Goal: Task Accomplishment & Management: Manage account settings

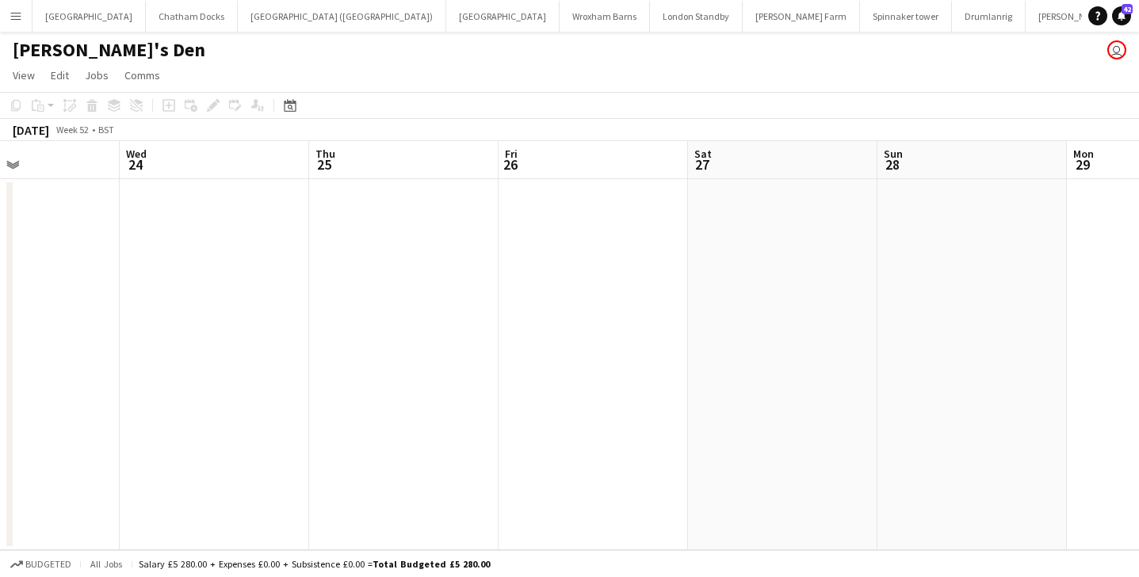
click at [7, 10] on button "Menu" at bounding box center [16, 16] width 32 height 32
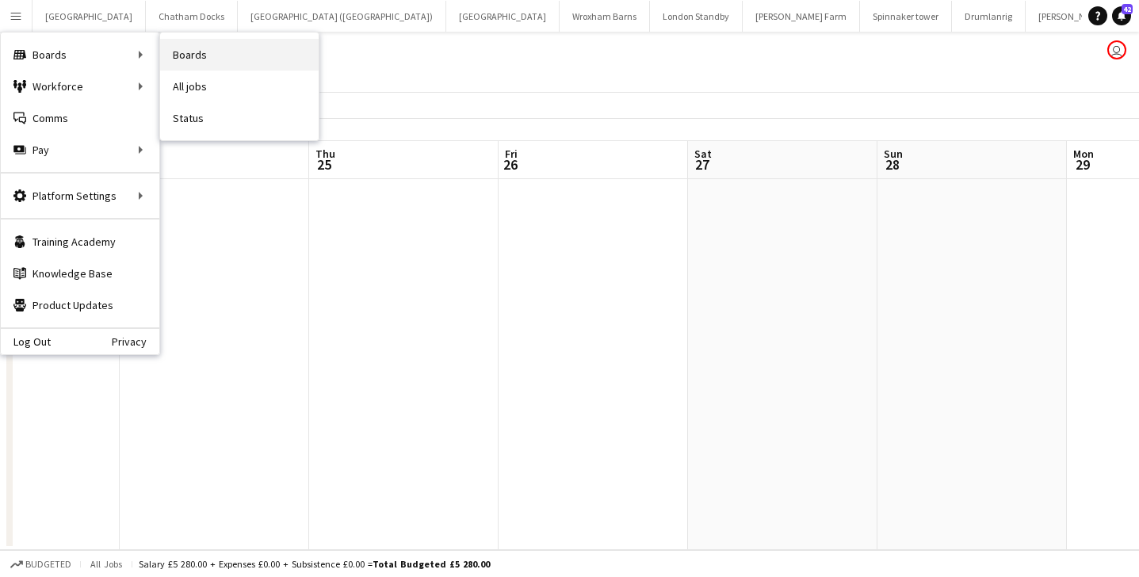
click at [231, 55] on link "Boards" at bounding box center [239, 55] width 159 height 32
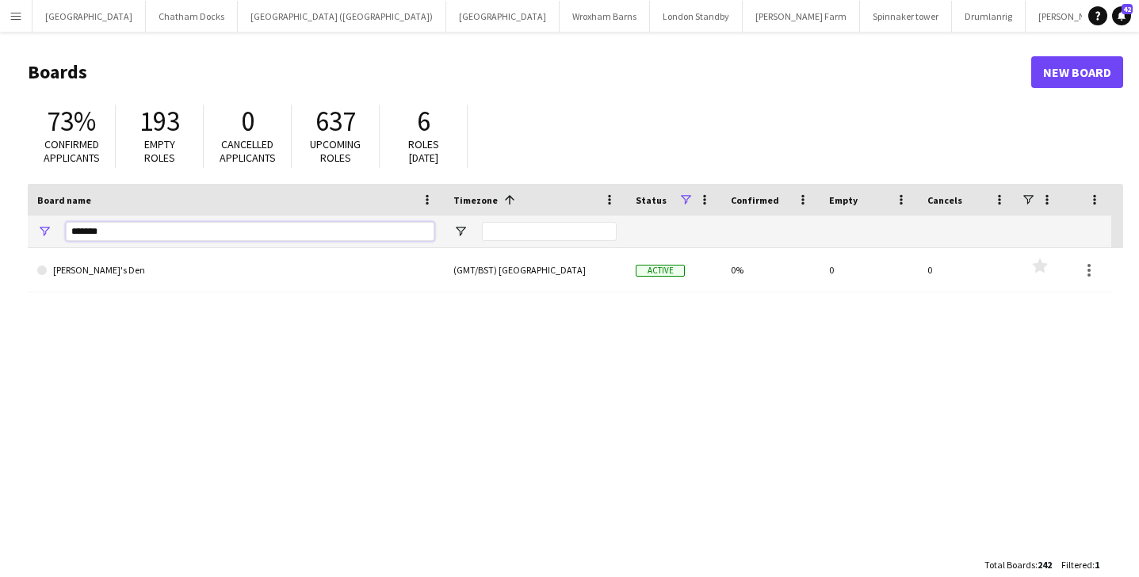
click at [181, 227] on input "*******" at bounding box center [250, 231] width 369 height 19
type input "*"
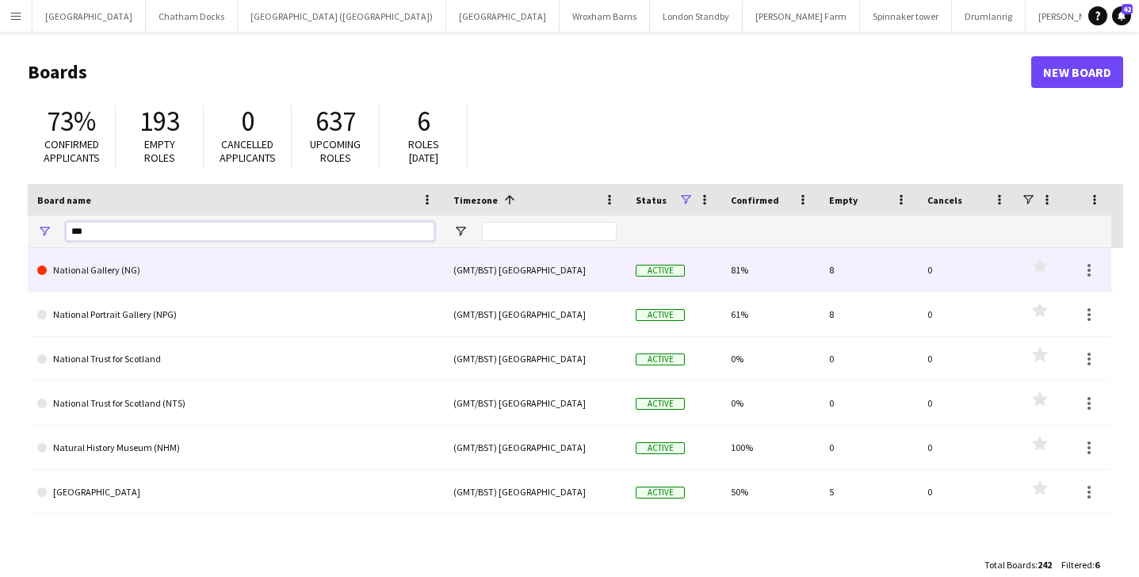
type input "***"
click at [159, 272] on link "National Gallery (NG)" at bounding box center [235, 270] width 397 height 44
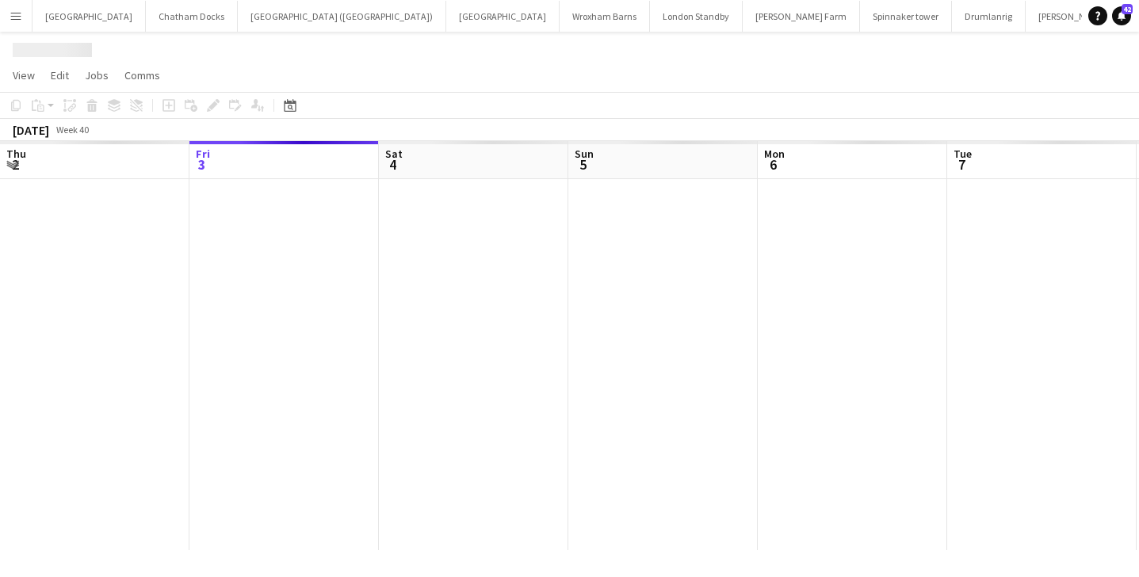
scroll to position [0, 166]
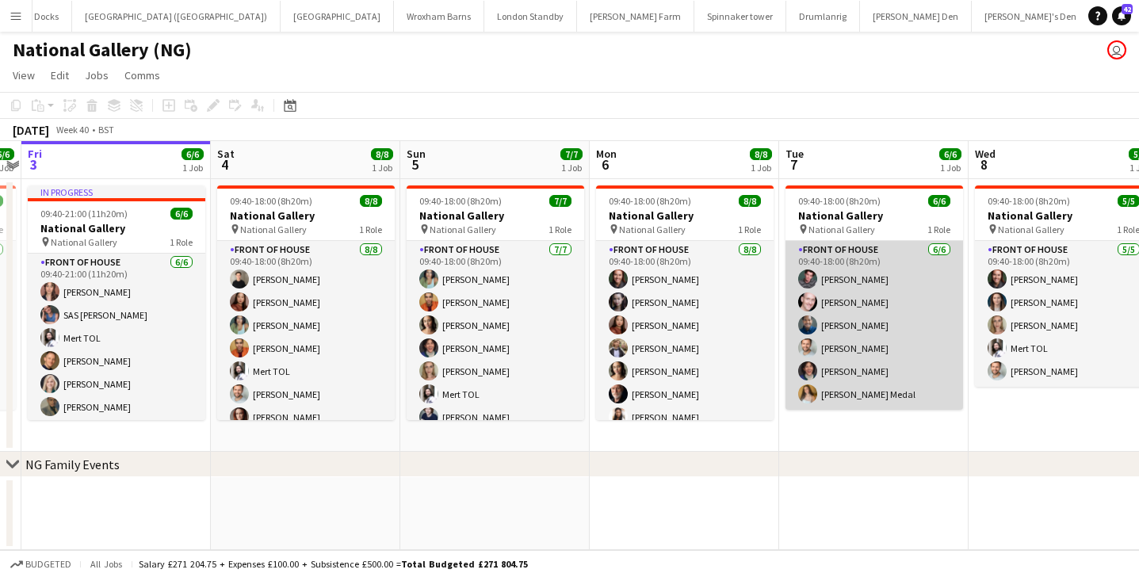
click at [875, 297] on app-card-role "Front of House [DATE] 09:40-18:00 (8h20m) [PERSON_NAME] [PERSON_NAME] [PERSON_N…" at bounding box center [874, 325] width 178 height 169
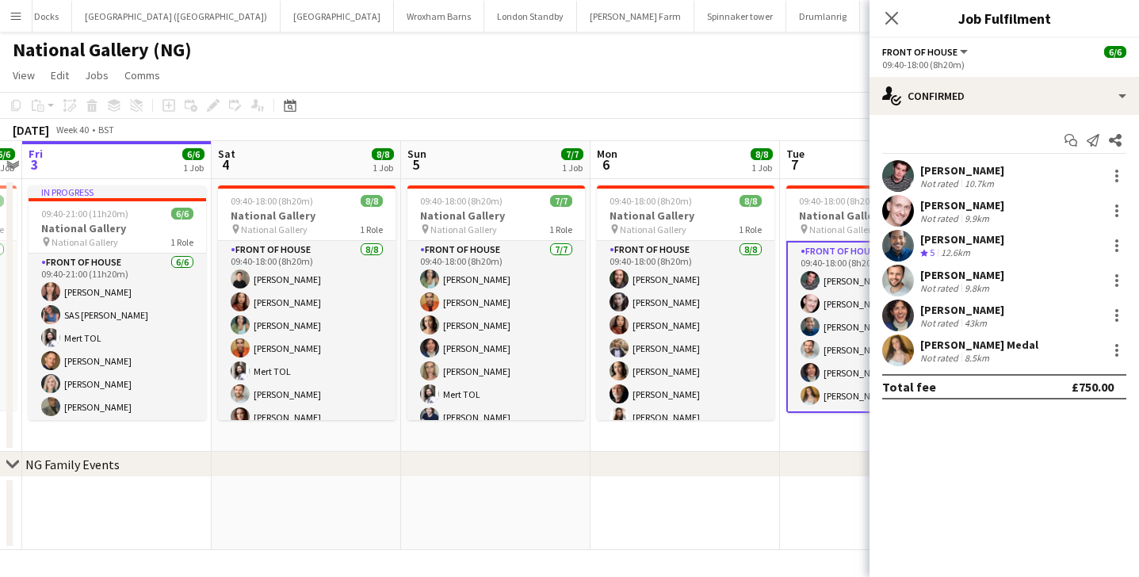
click at [661, 472] on div "chevron-right NG Family Events" at bounding box center [569, 464] width 1139 height 25
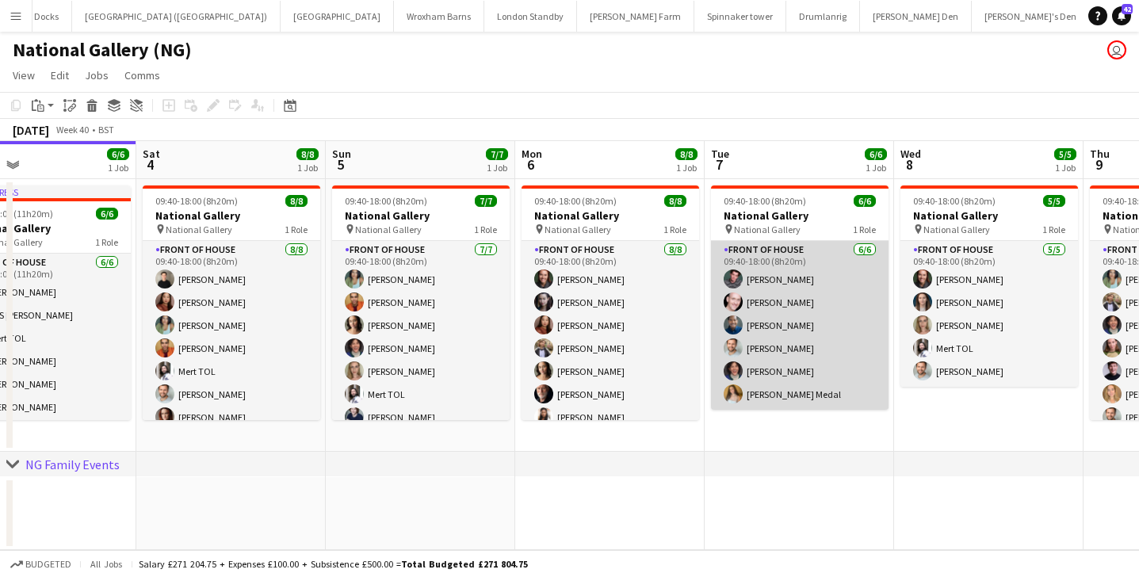
scroll to position [0, 622]
click at [816, 334] on app-card-role "Front of House [DATE] 09:40-18:00 (8h20m) [PERSON_NAME] [PERSON_NAME] [PERSON_N…" at bounding box center [799, 325] width 178 height 169
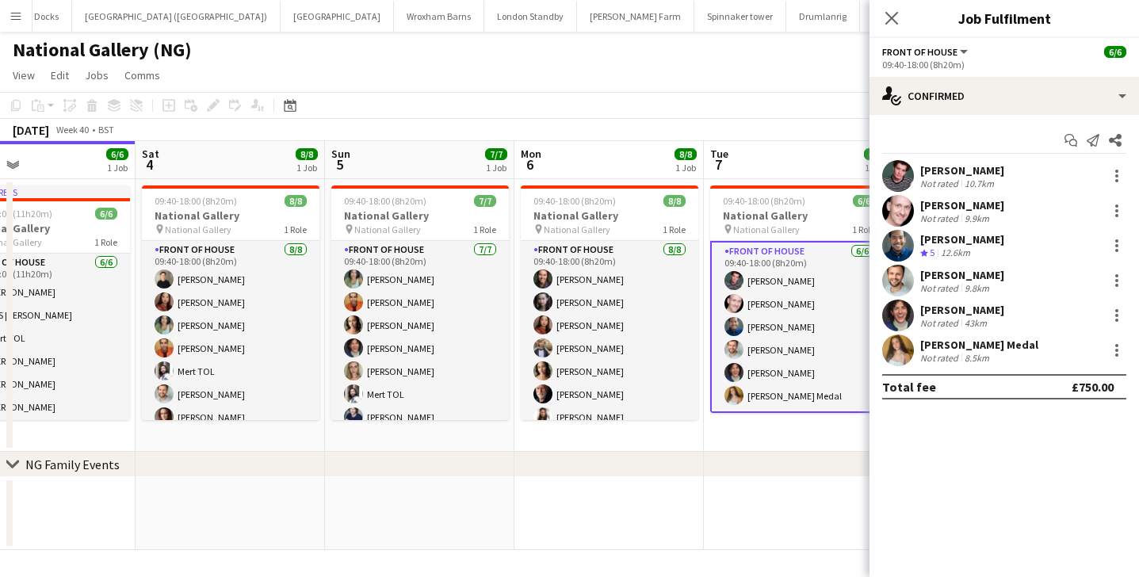
click at [781, 437] on app-date-cell "09:40-18:00 (8h20m) 6/6 National Gallery pin National Gallery 1 Role Front of H…" at bounding box center [798, 315] width 189 height 273
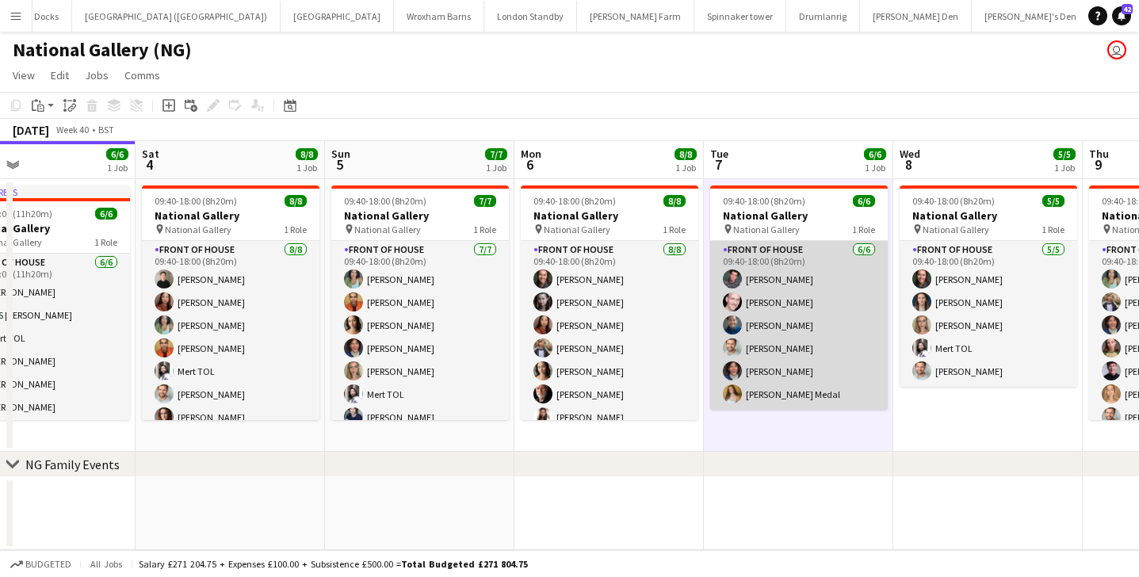
click at [792, 354] on app-card-role "Front of House [DATE] 09:40-18:00 (8h20m) [PERSON_NAME] [PERSON_NAME] [PERSON_N…" at bounding box center [799, 325] width 178 height 169
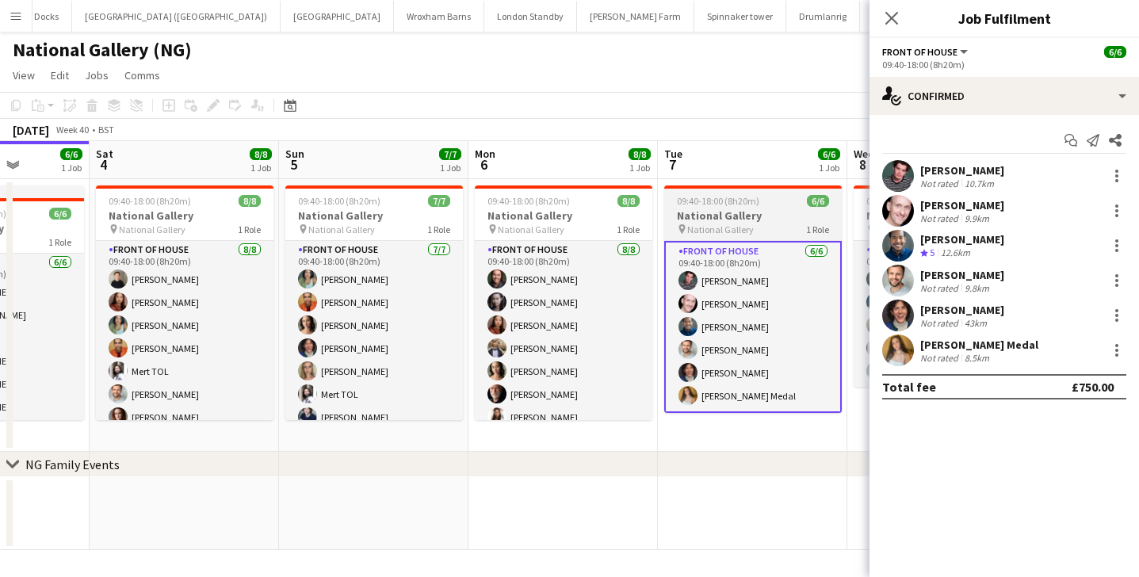
scroll to position [0, 696]
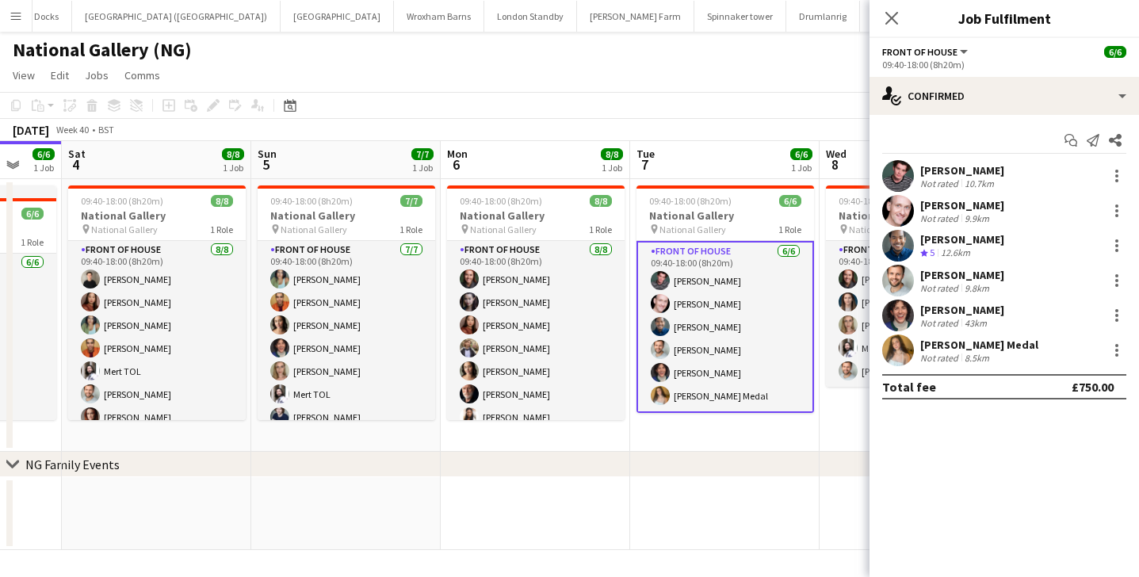
click at [688, 440] on app-date-cell "09:40-18:00 (8h20m) 6/6 National Gallery pin National Gallery 1 Role Front of H…" at bounding box center [724, 315] width 189 height 273
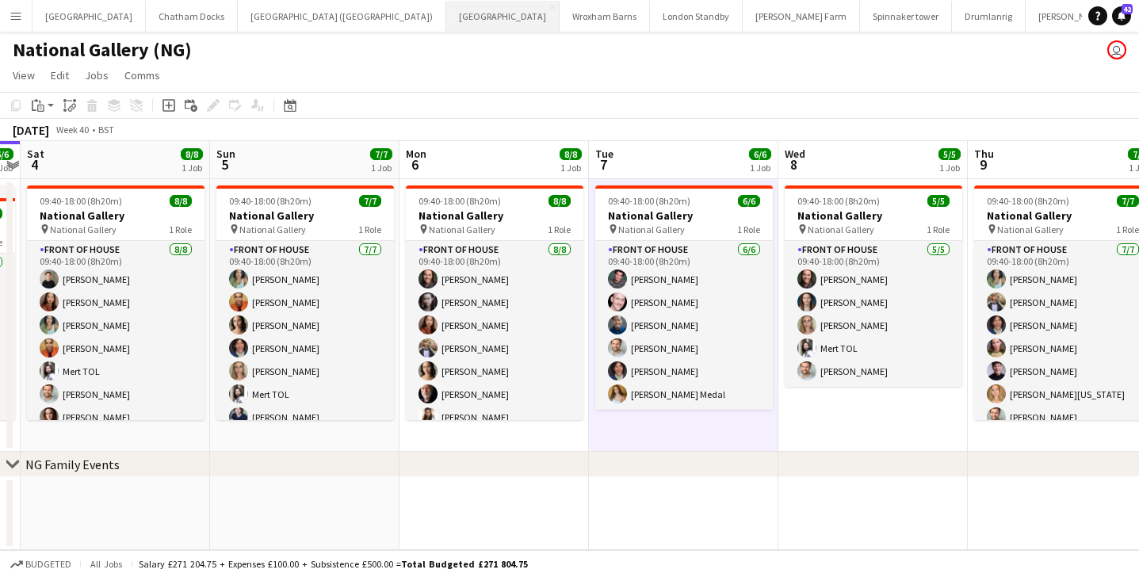
scroll to position [0, 166]
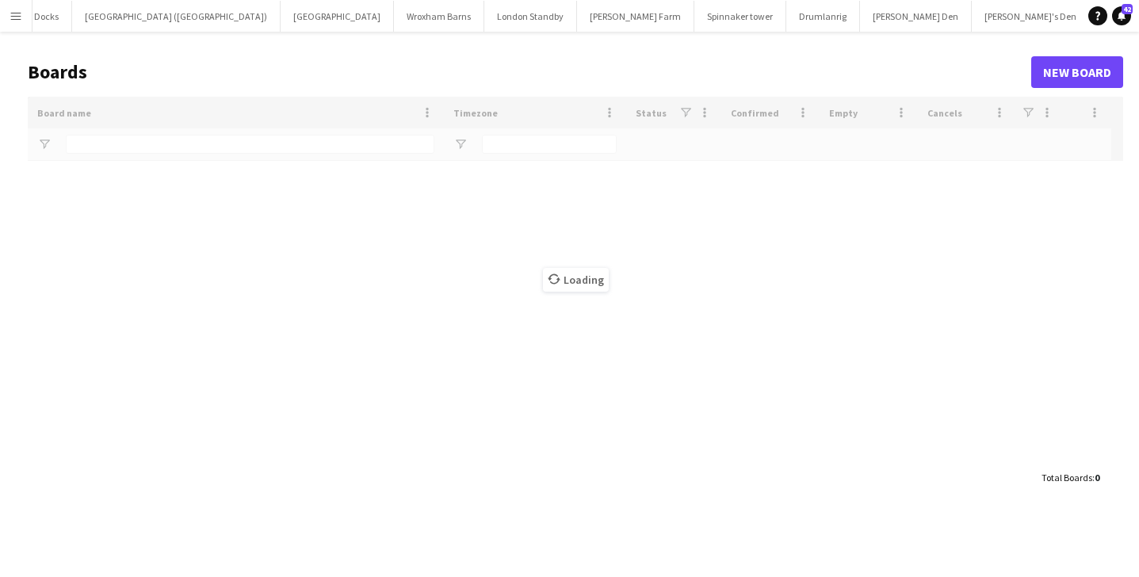
scroll to position [0, 162]
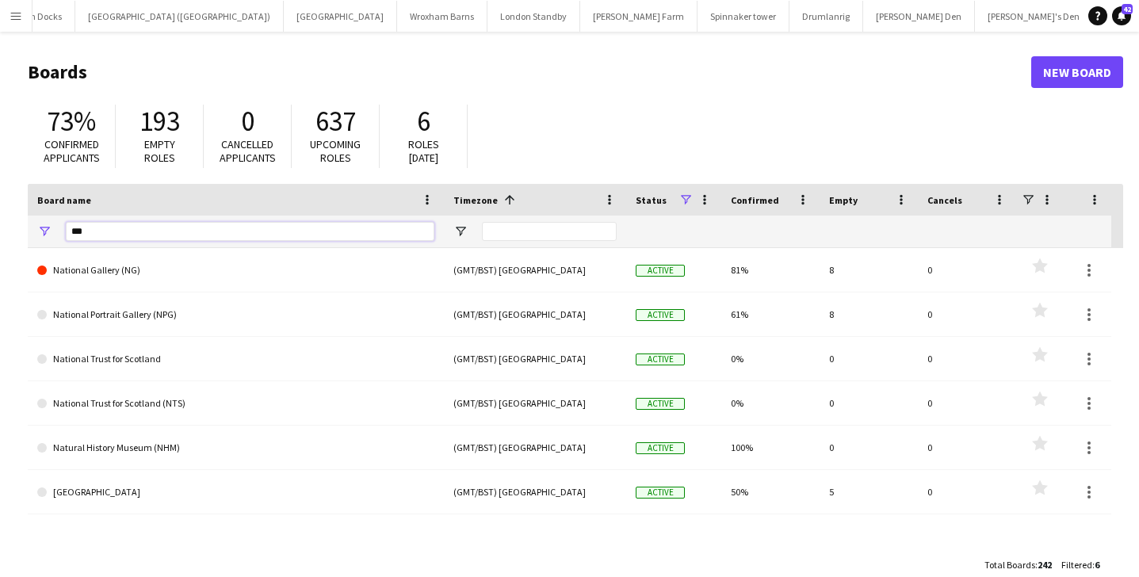
click at [173, 235] on input "***" at bounding box center [250, 231] width 369 height 19
type input "*"
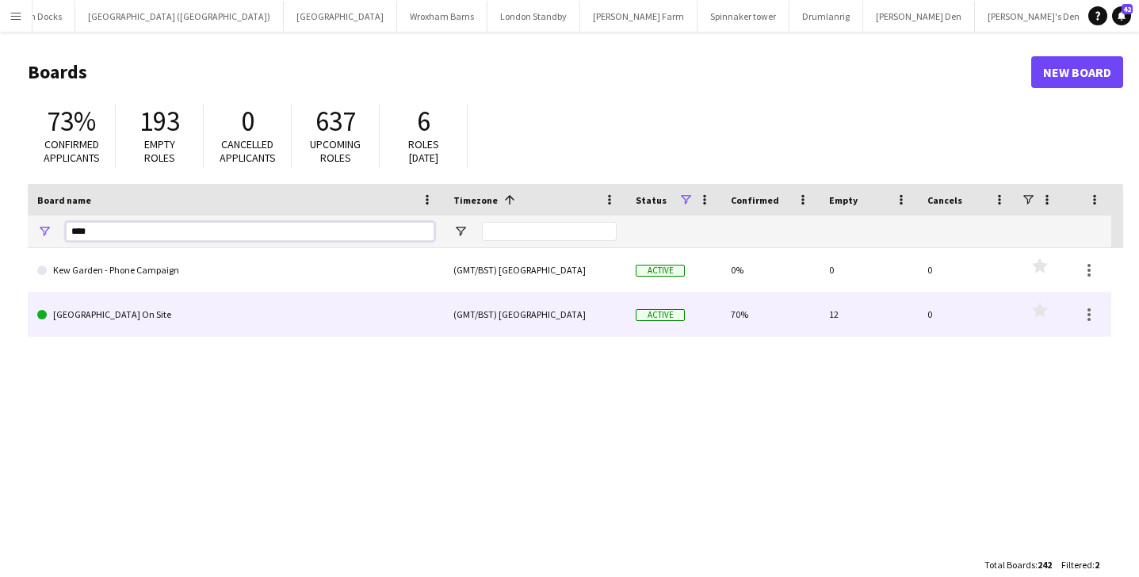
type input "***"
click at [156, 310] on link "[GEOGRAPHIC_DATA] On Site" at bounding box center [235, 314] width 397 height 44
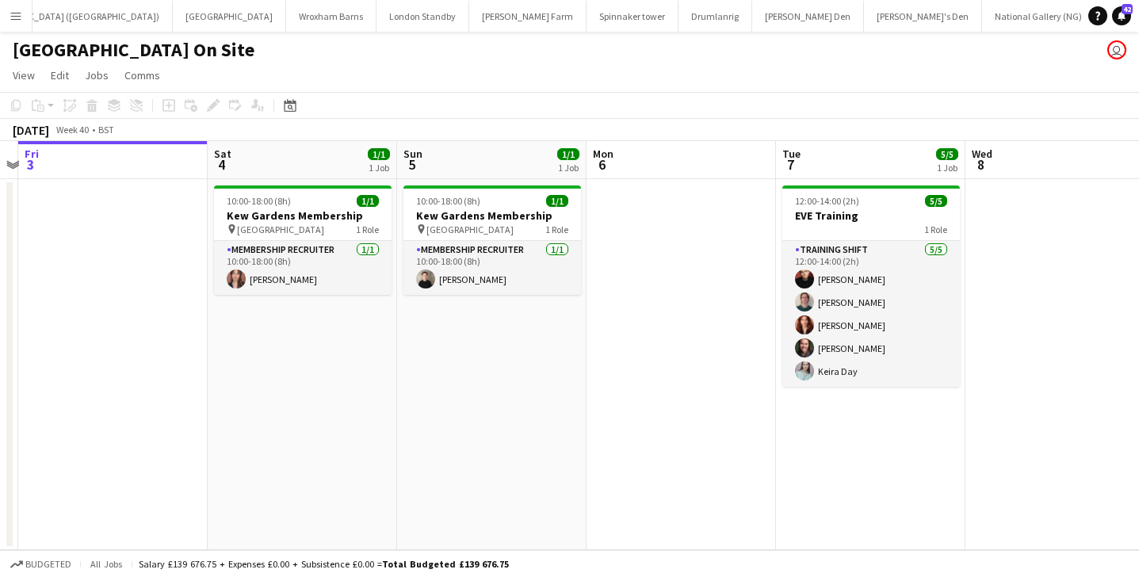
scroll to position [0, 667]
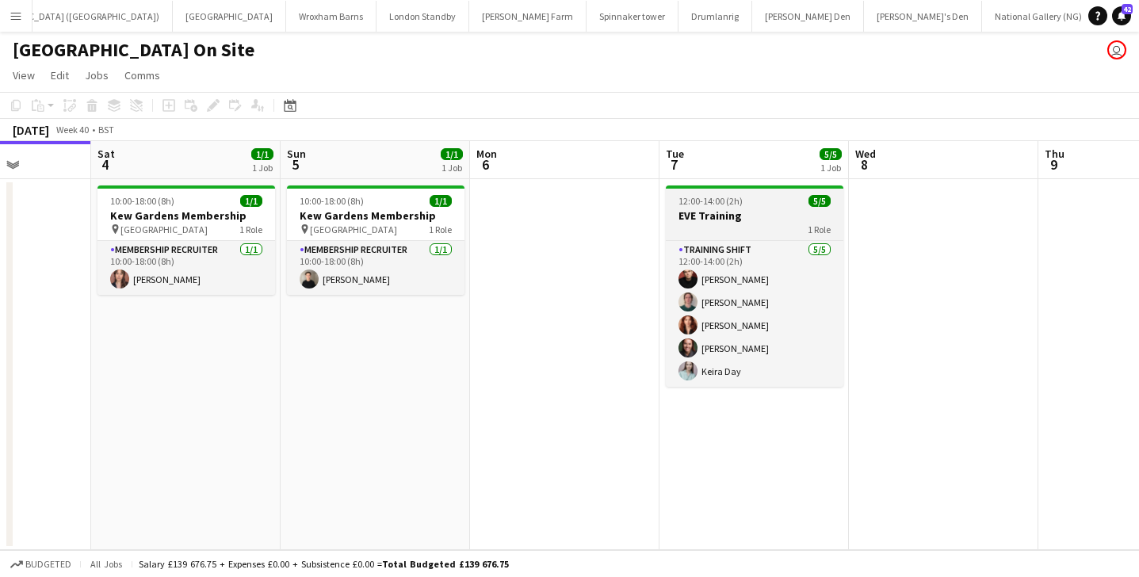
click at [726, 211] on h3 "EVE Training" at bounding box center [755, 215] width 178 height 14
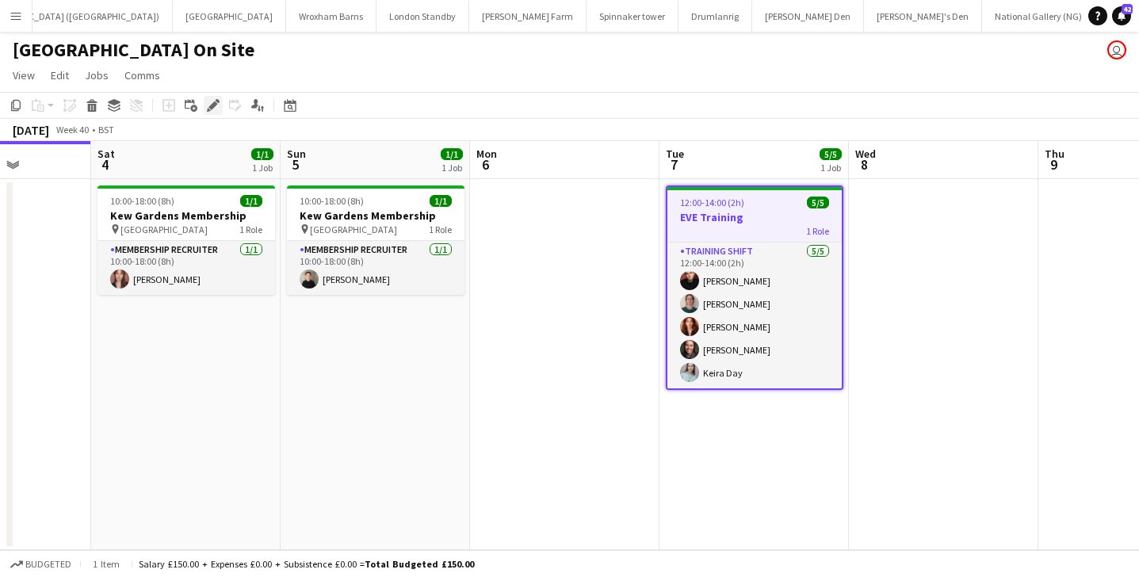
click at [210, 109] on icon at bounding box center [212, 105] width 9 height 9
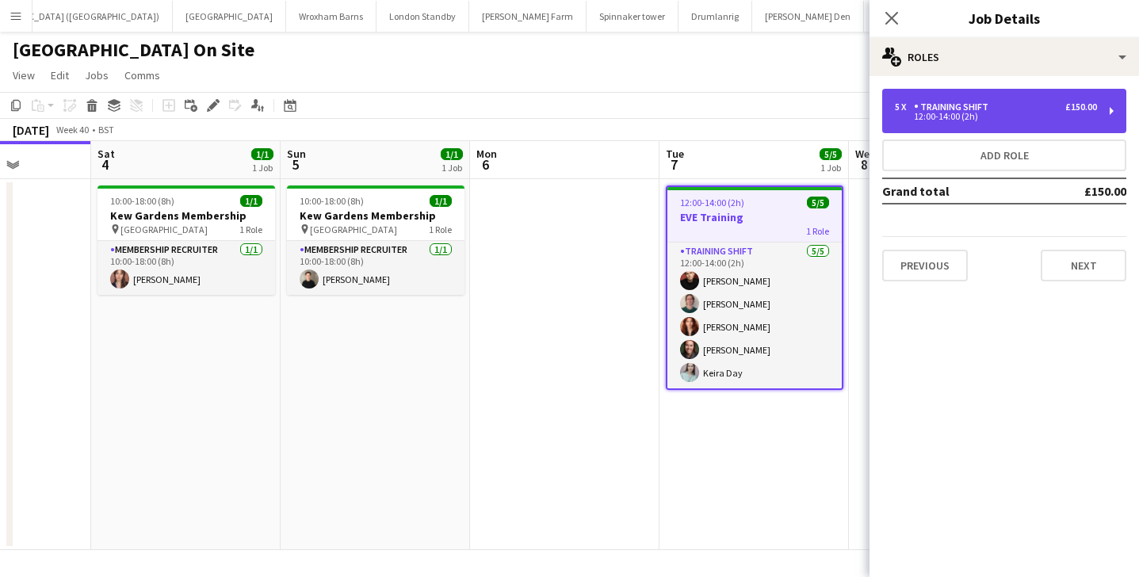
click at [998, 107] on div "5 x Training shift £150.00" at bounding box center [996, 106] width 202 height 11
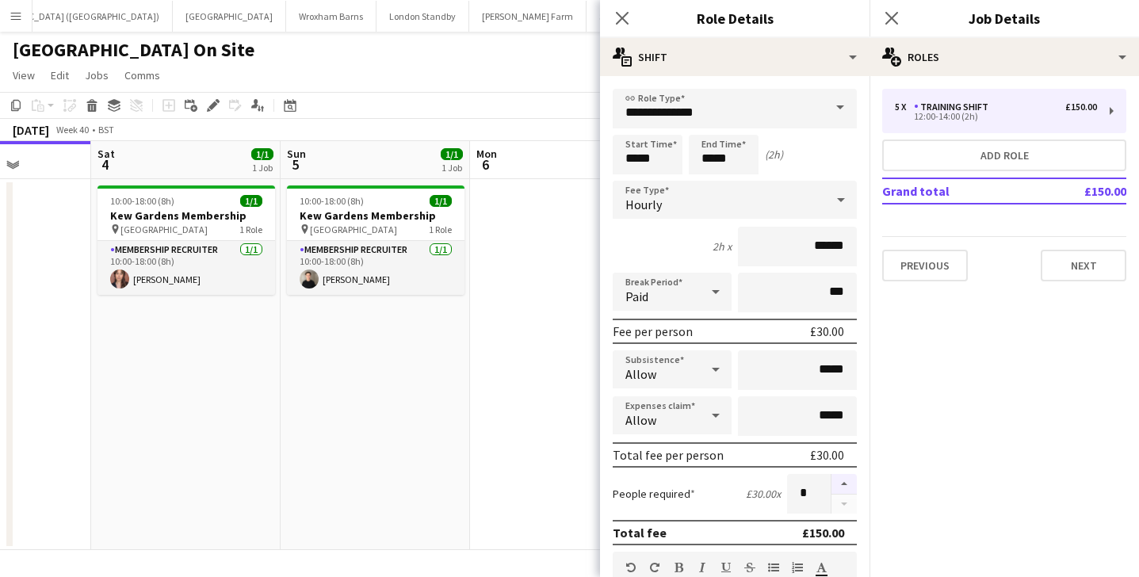
click at [846, 485] on button "button" at bounding box center [843, 484] width 25 height 21
type input "*"
click at [616, 17] on icon "Close pop-in" at bounding box center [621, 17] width 15 height 15
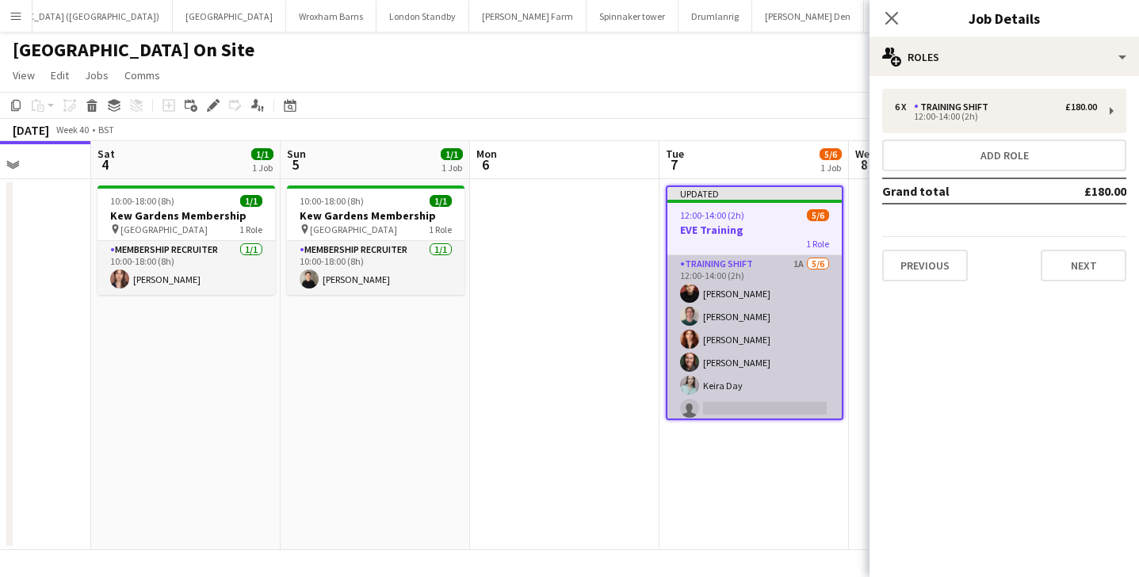
click at [756, 388] on app-card-role "Training shift 1A [DATE] 12:00-14:00 (2h) [PERSON_NAME] [PERSON_NAME] [PERSON_N…" at bounding box center [754, 339] width 174 height 169
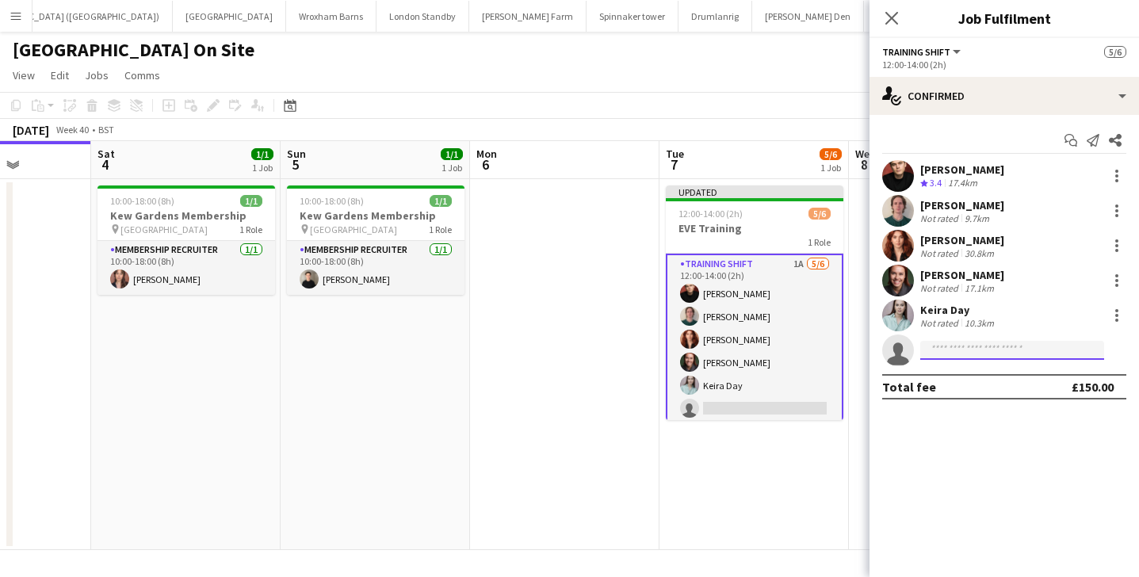
click at [955, 348] on input at bounding box center [1012, 350] width 184 height 19
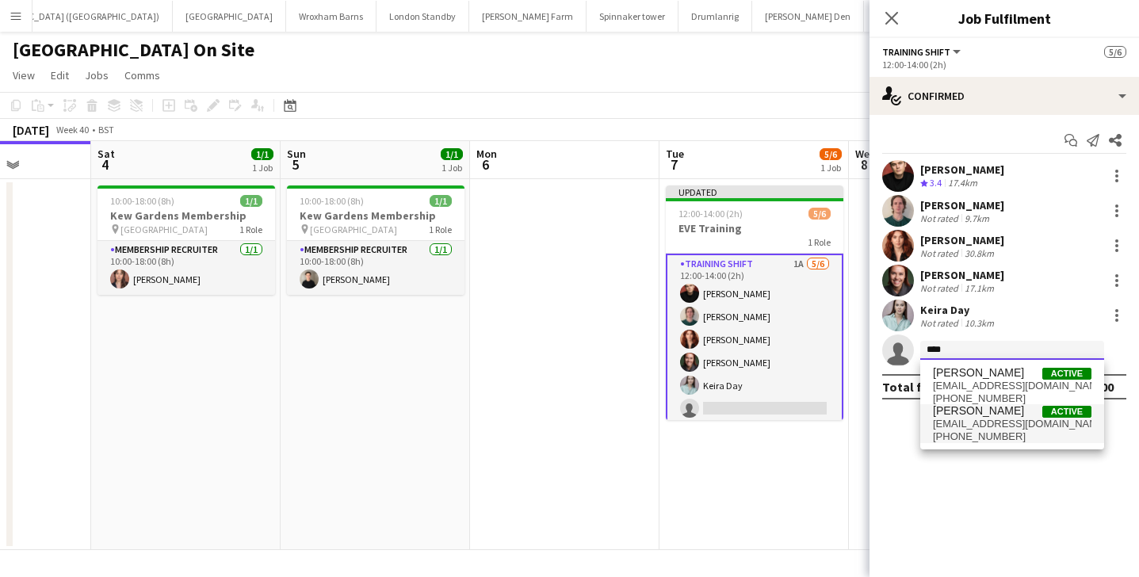
type input "****"
click at [995, 430] on span "[PHONE_NUMBER]" at bounding box center [1012, 436] width 159 height 13
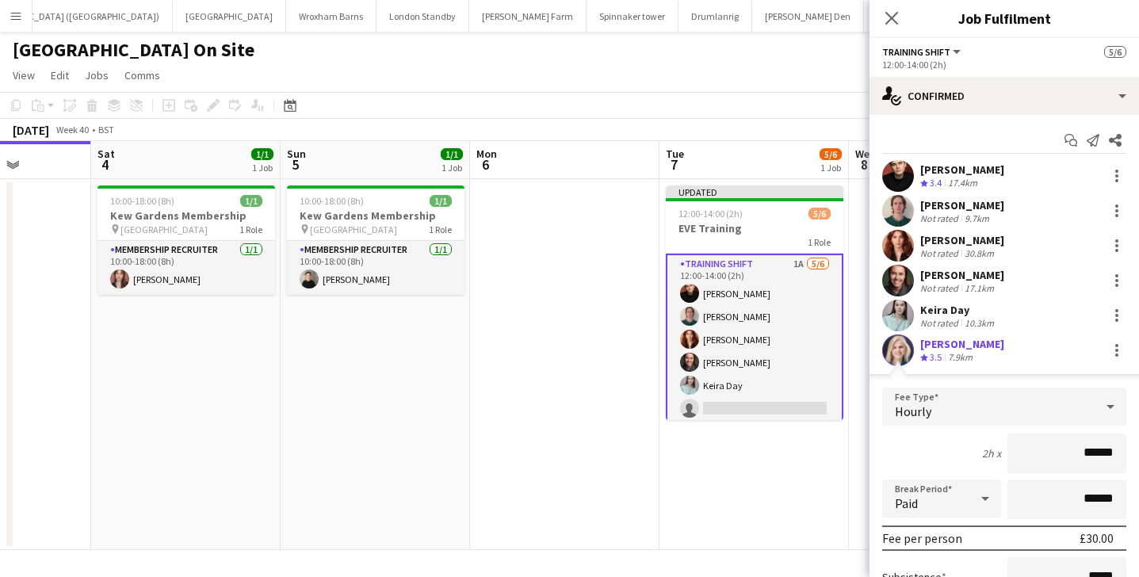
scroll to position [195, 0]
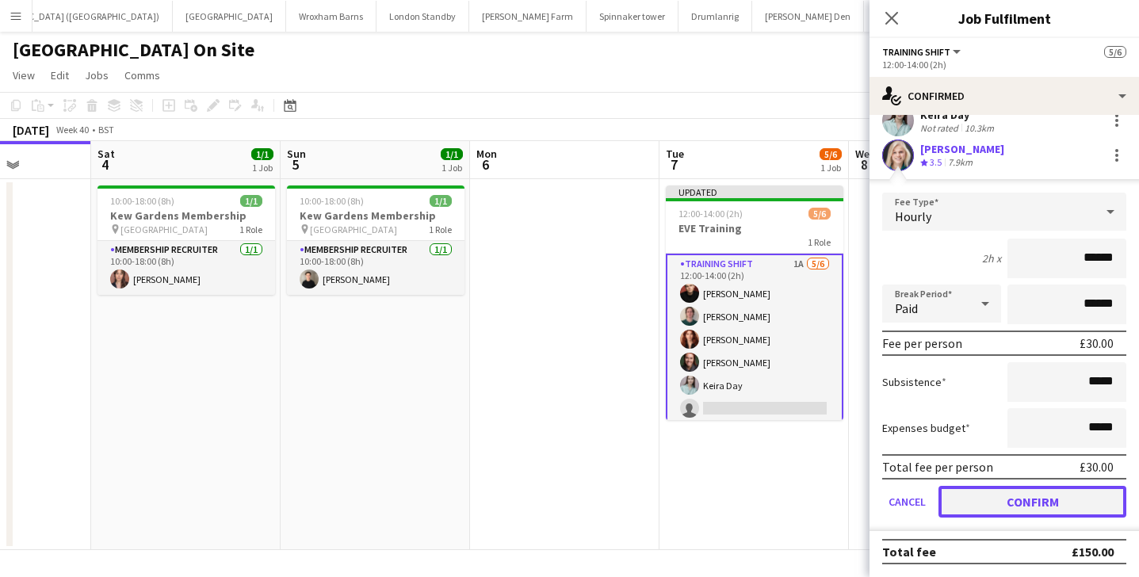
click at [1034, 508] on button "Confirm" at bounding box center [1032, 502] width 188 height 32
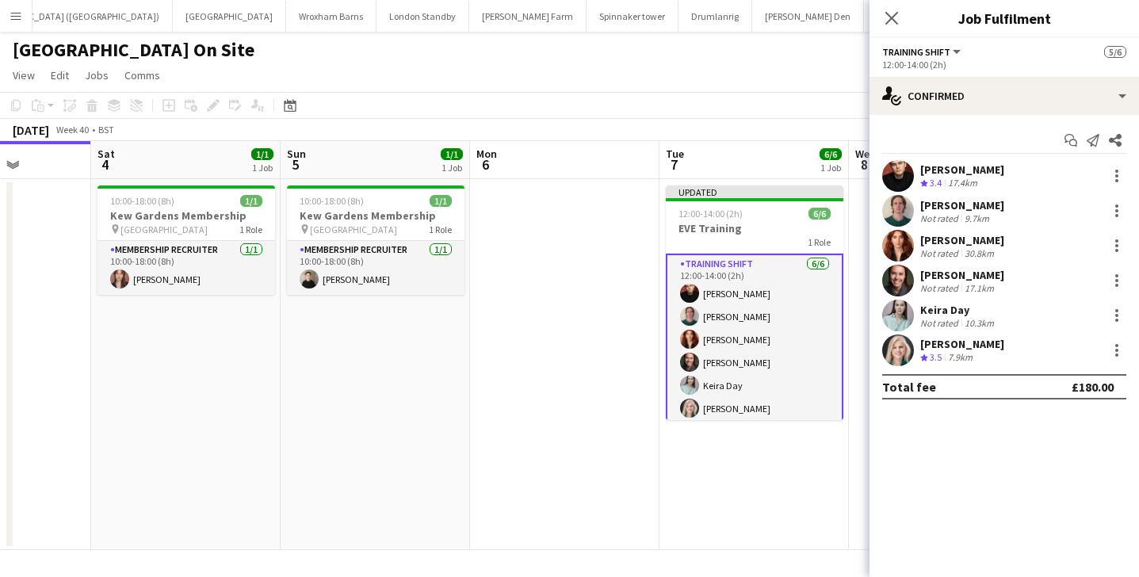
scroll to position [0, 0]
click at [781, 463] on app-date-cell "Updated 12:00-14:00 (2h) 6/6 EVE Training 1 Role Training shift [DATE] 12:00-14…" at bounding box center [753, 364] width 189 height 371
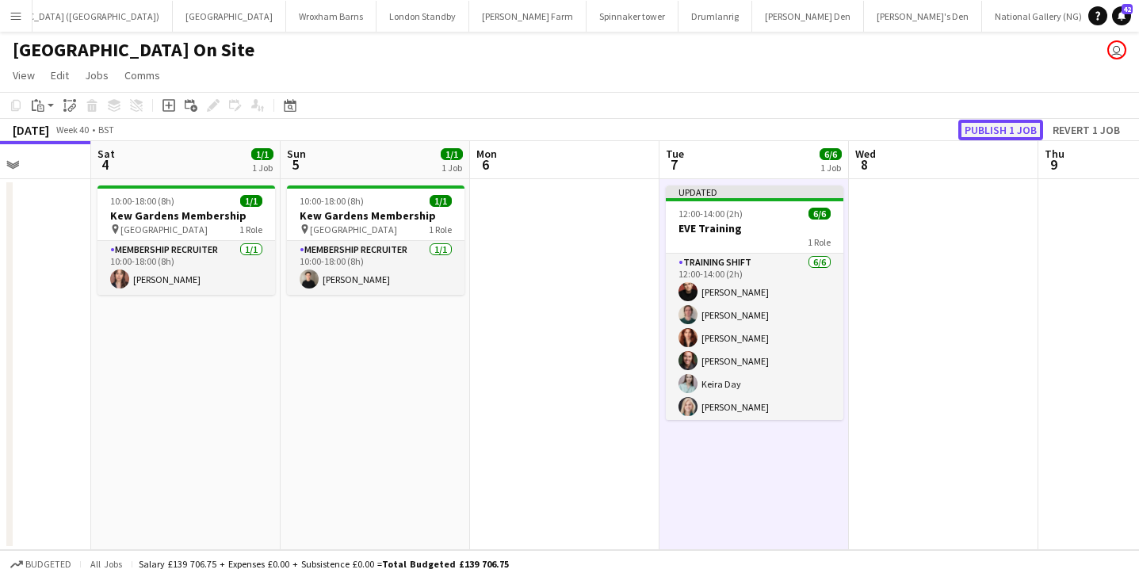
click at [983, 132] on button "Publish 1 job" at bounding box center [1000, 130] width 85 height 21
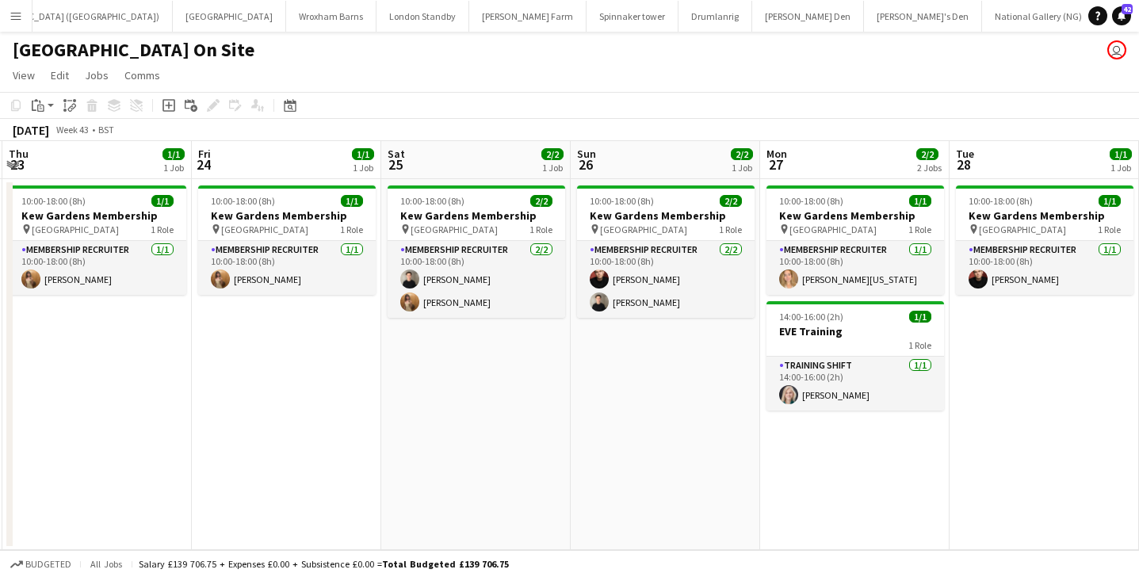
scroll to position [0, 350]
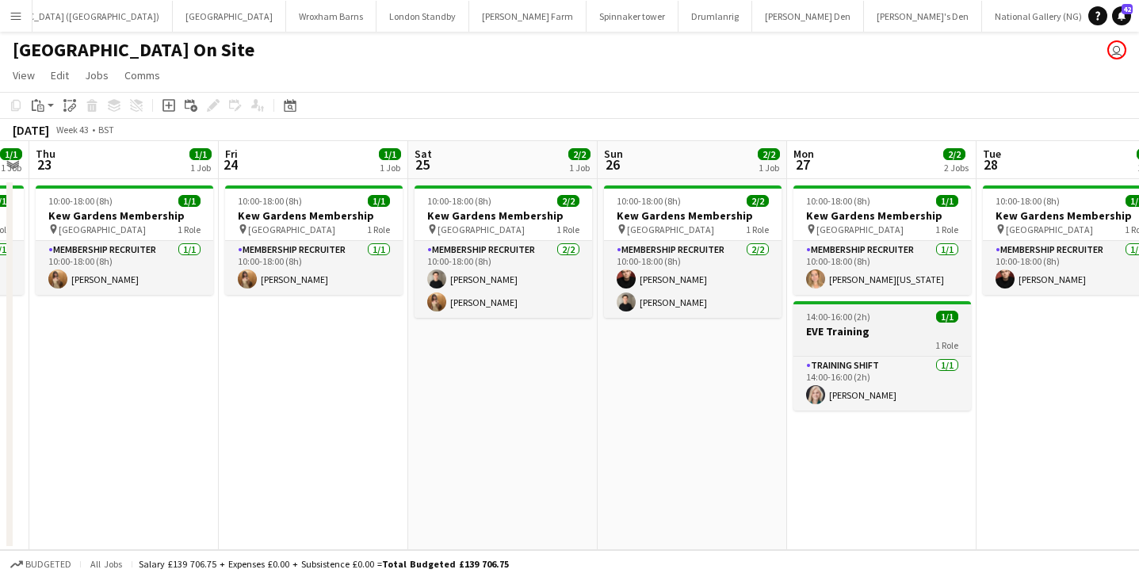
click at [905, 332] on h3 "EVE Training" at bounding box center [882, 331] width 178 height 14
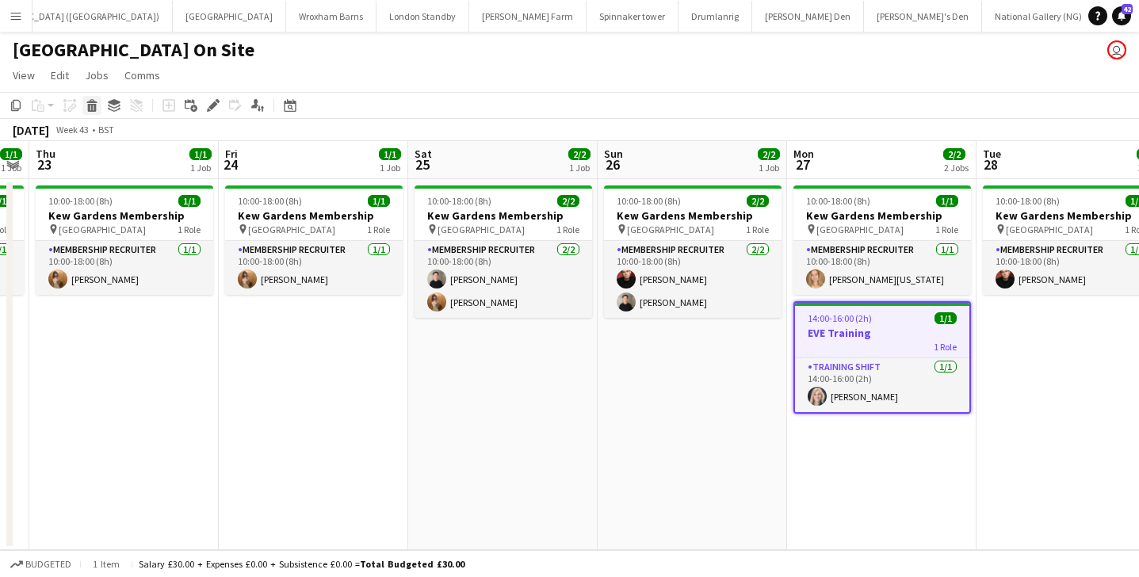
click at [97, 109] on icon "Delete" at bounding box center [92, 105] width 13 height 13
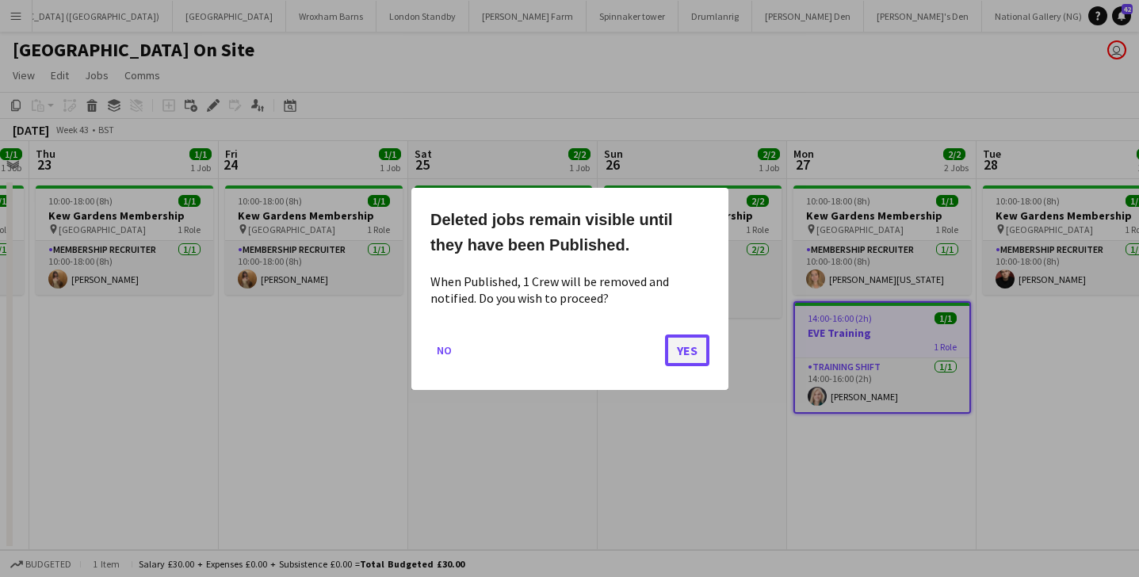
click at [686, 359] on button "Yes" at bounding box center [687, 350] width 44 height 32
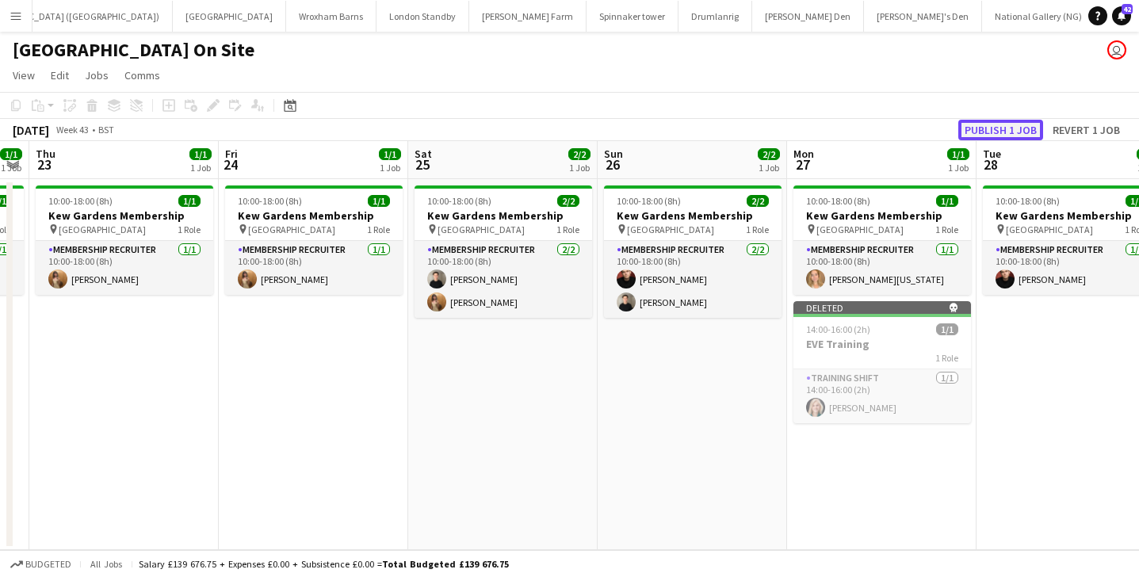
click at [999, 131] on button "Publish 1 job" at bounding box center [1000, 130] width 85 height 21
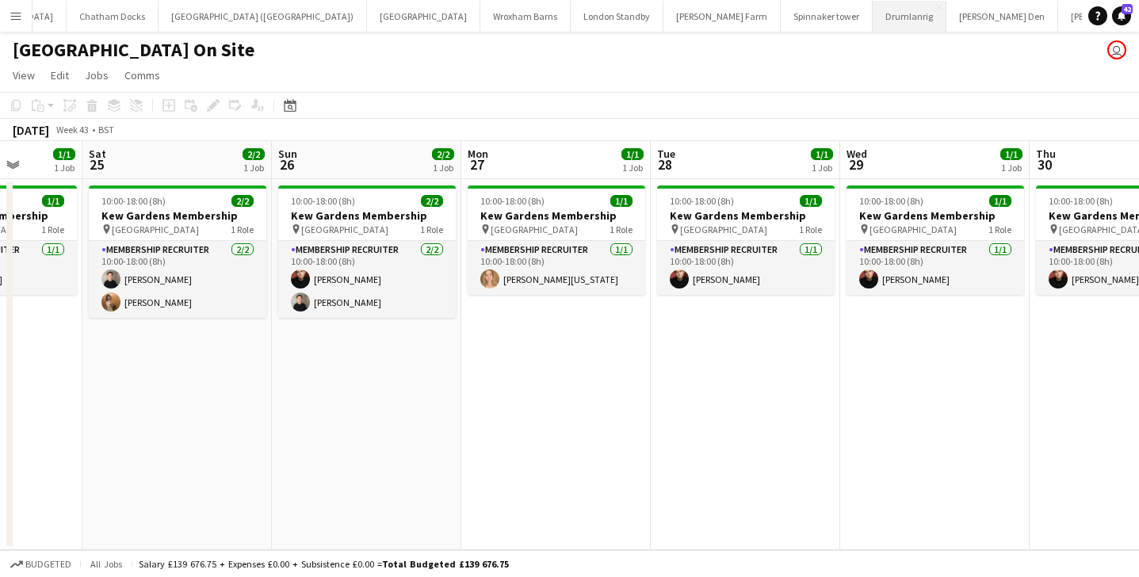
scroll to position [0, 0]
click at [22, 13] on button "Menu" at bounding box center [16, 16] width 32 height 32
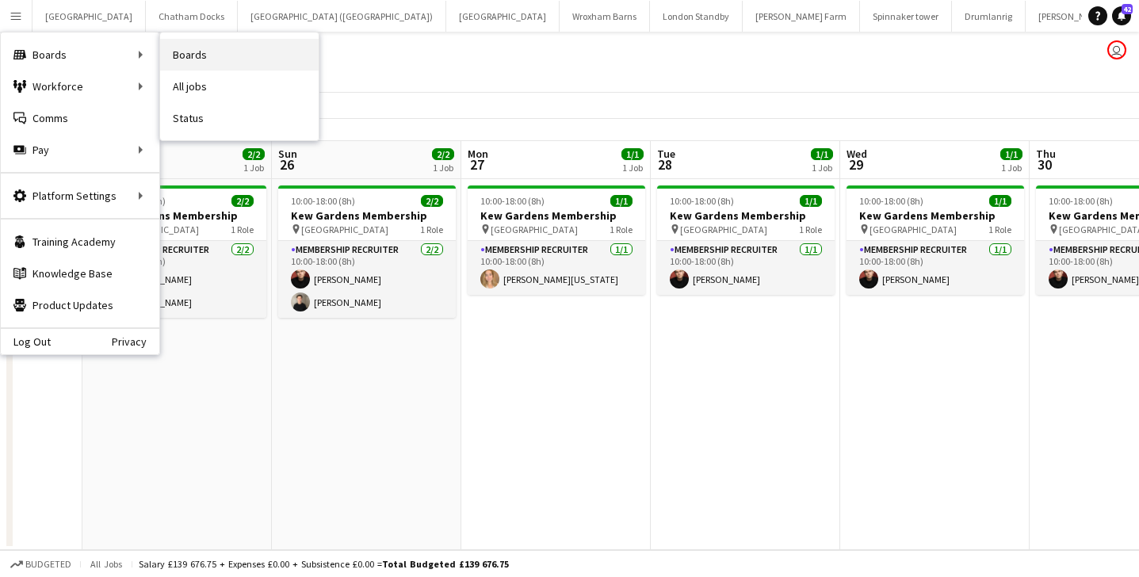
click at [237, 50] on link "Boards" at bounding box center [239, 55] width 159 height 32
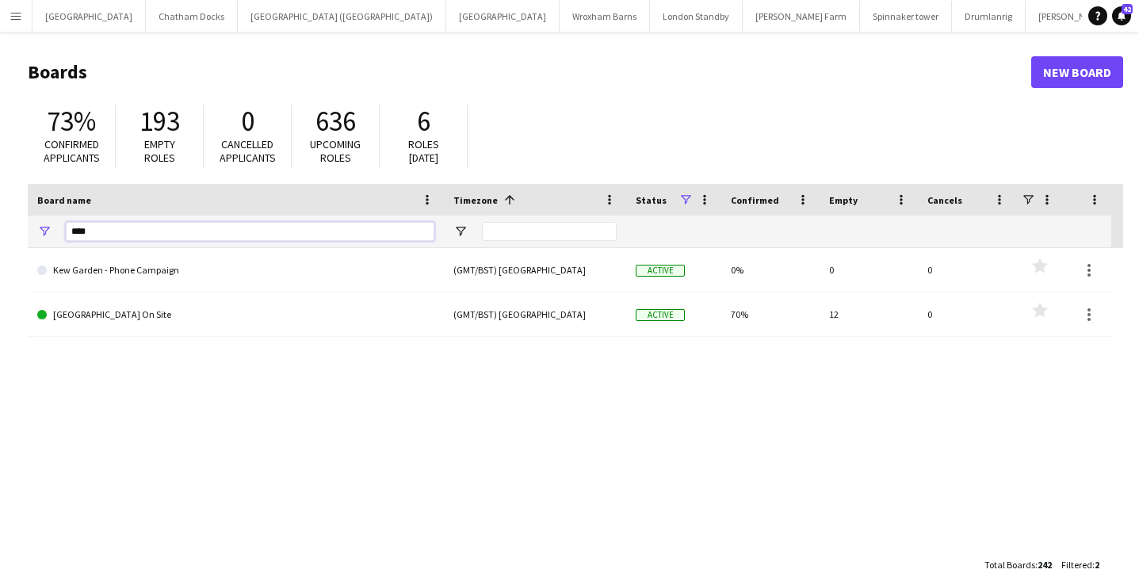
click at [133, 235] on input "***" at bounding box center [250, 231] width 369 height 19
type input "*"
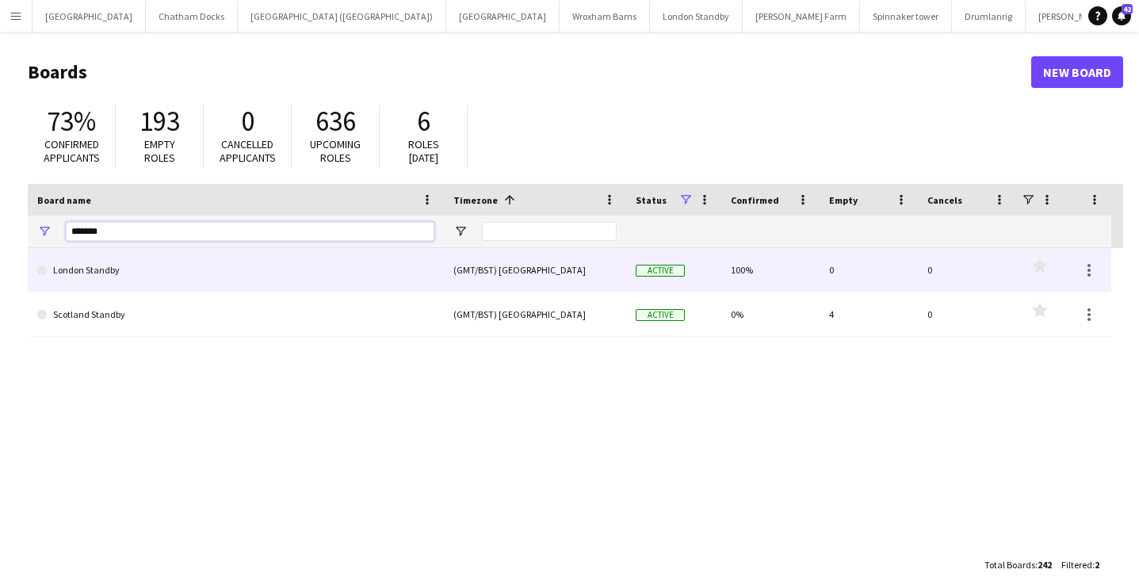
type input "*******"
click at [120, 274] on link "London Standby" at bounding box center [235, 270] width 397 height 44
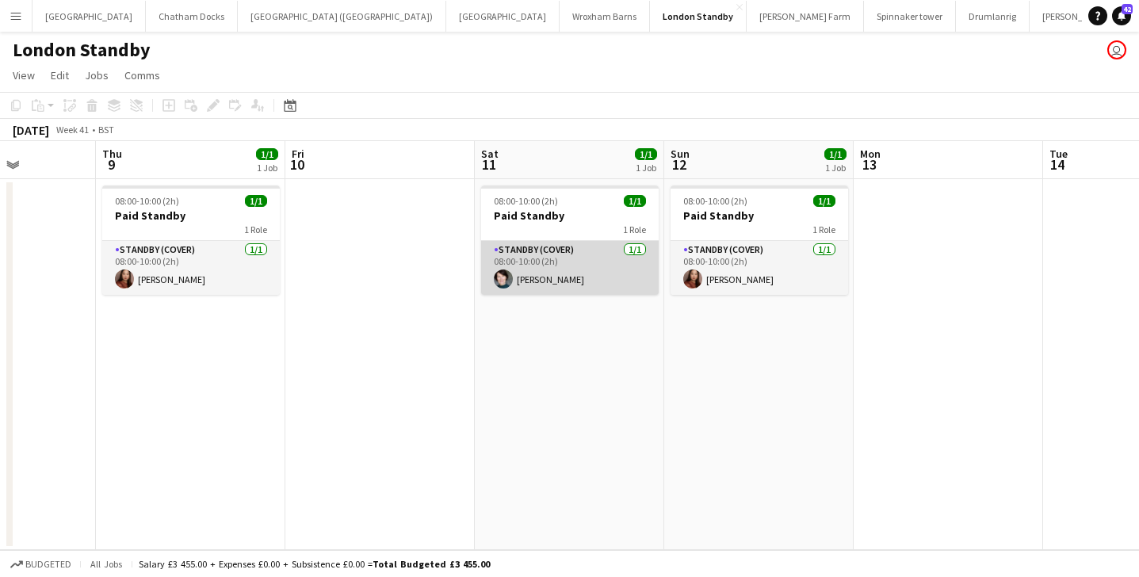
scroll to position [0, 504]
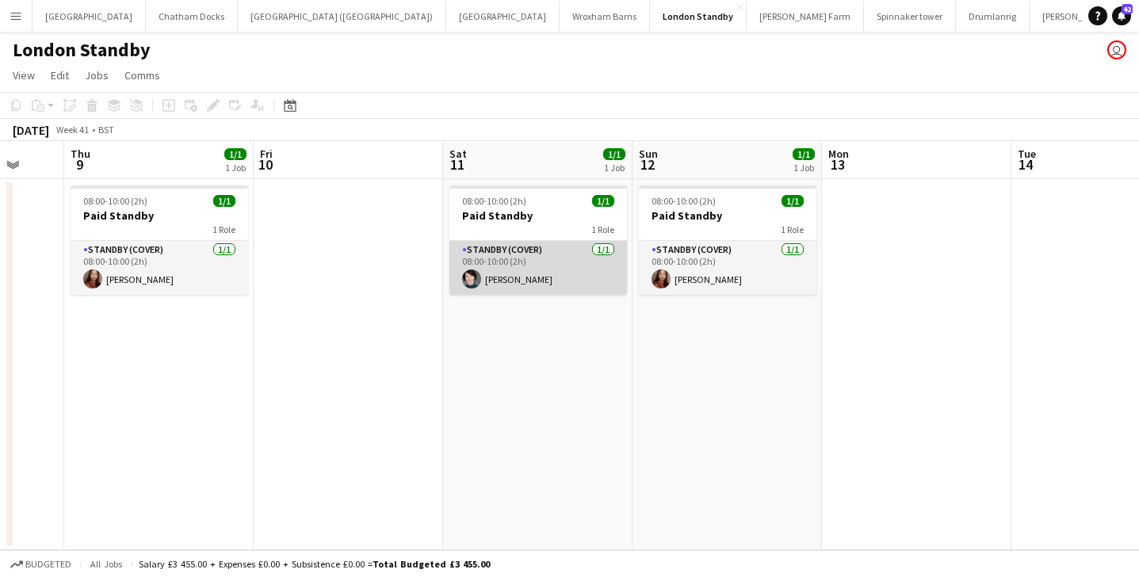
click at [563, 268] on app-card-role "Standby (cover) [DATE] 08:00-10:00 (2h) [PERSON_NAME]" at bounding box center [538, 268] width 178 height 54
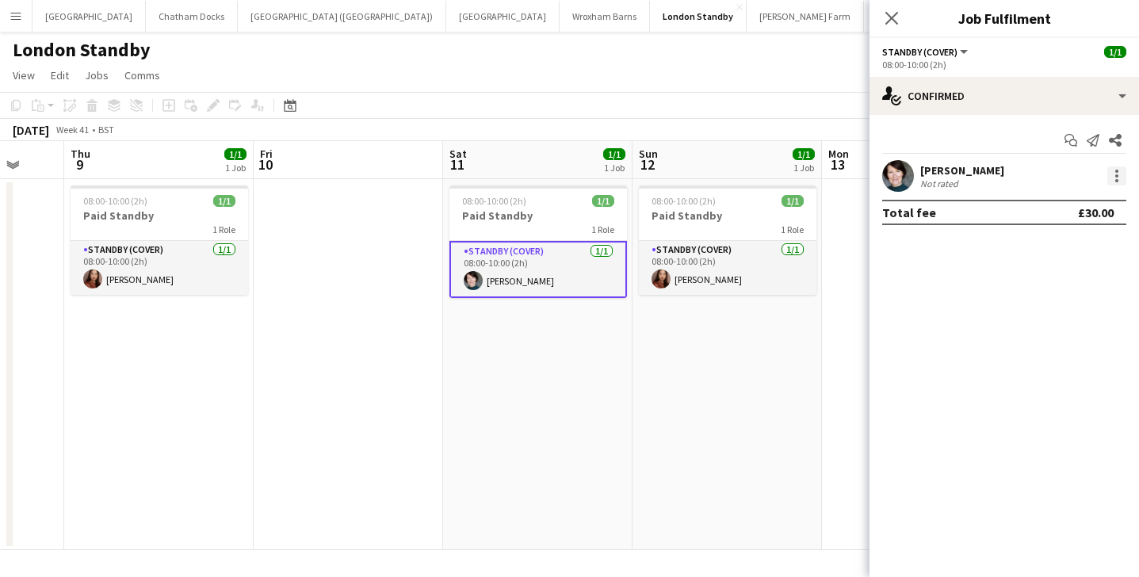
click at [1116, 175] on div at bounding box center [1116, 175] width 3 height 3
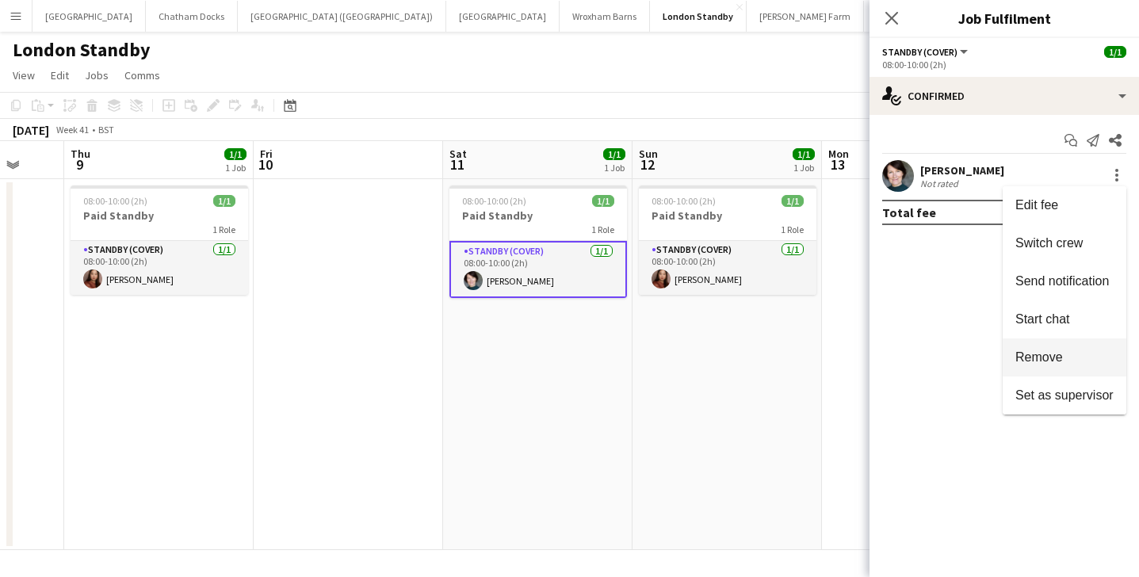
click at [1062, 356] on span "Remove" at bounding box center [1039, 356] width 48 height 13
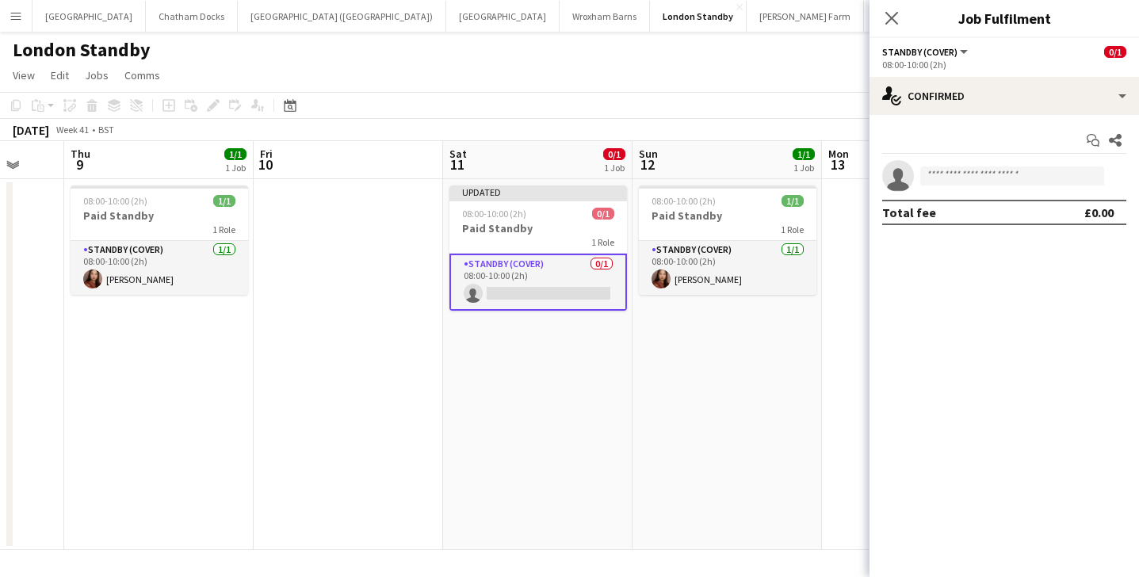
click at [573, 344] on app-date-cell "Updated 08:00-10:00 (2h) 0/1 Paid Standby 1 Role Standby (cover) 0/1 08:00-10:0…" at bounding box center [537, 364] width 189 height 371
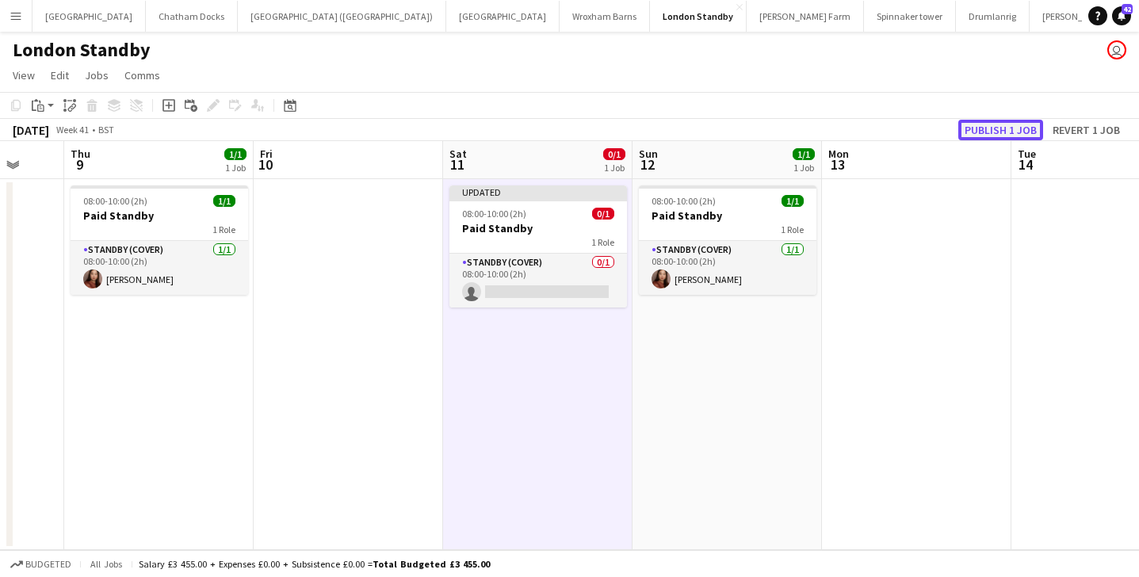
click at [998, 128] on button "Publish 1 job" at bounding box center [1000, 130] width 85 height 21
